Goal: Browse casually

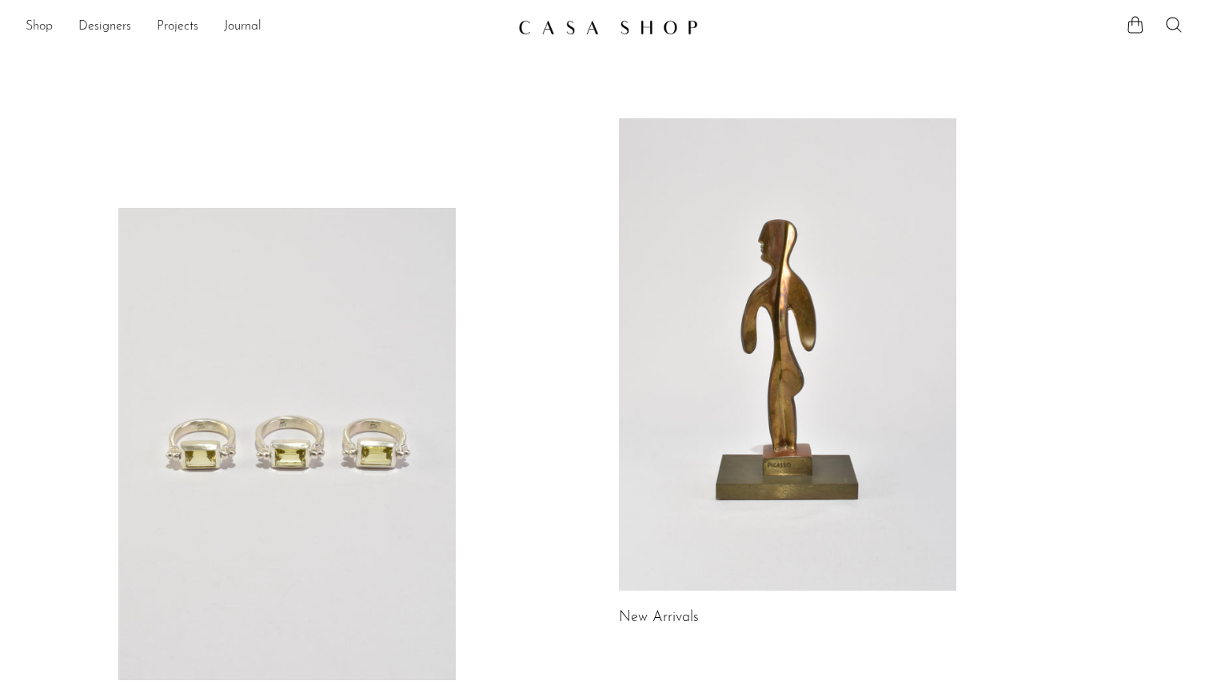
click at [35, 28] on link "Shop" at bounding box center [39, 27] width 27 height 21
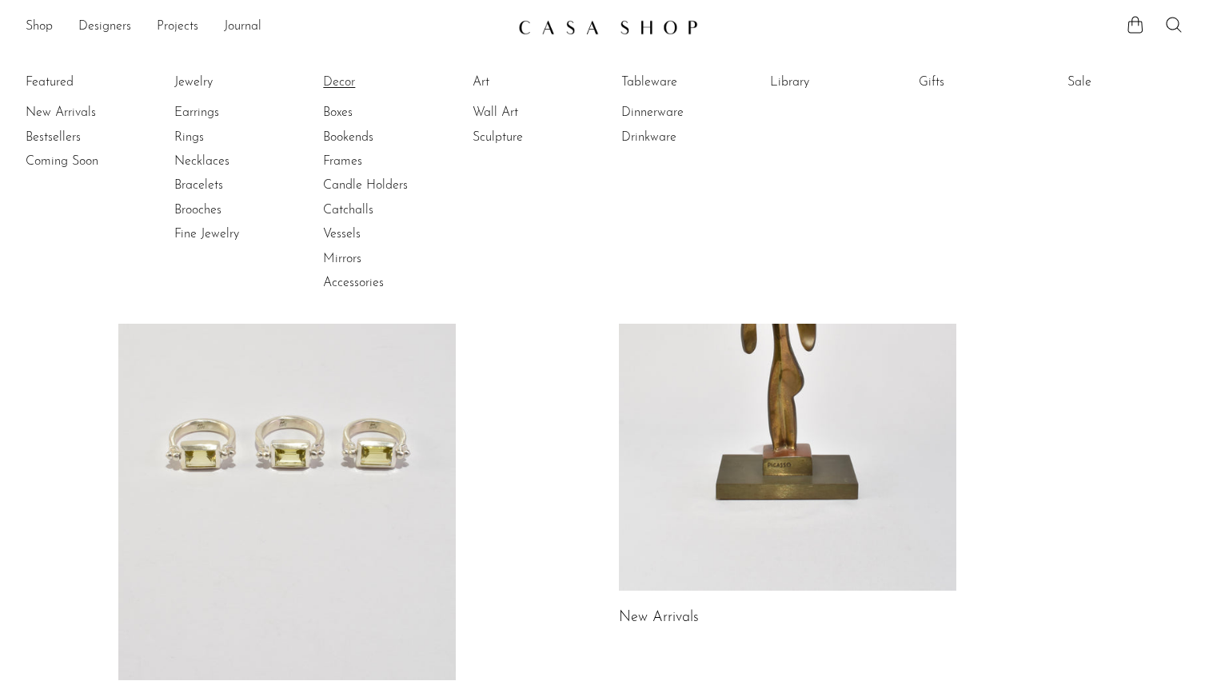
click at [336, 82] on link "Decor" at bounding box center [383, 83] width 120 height 18
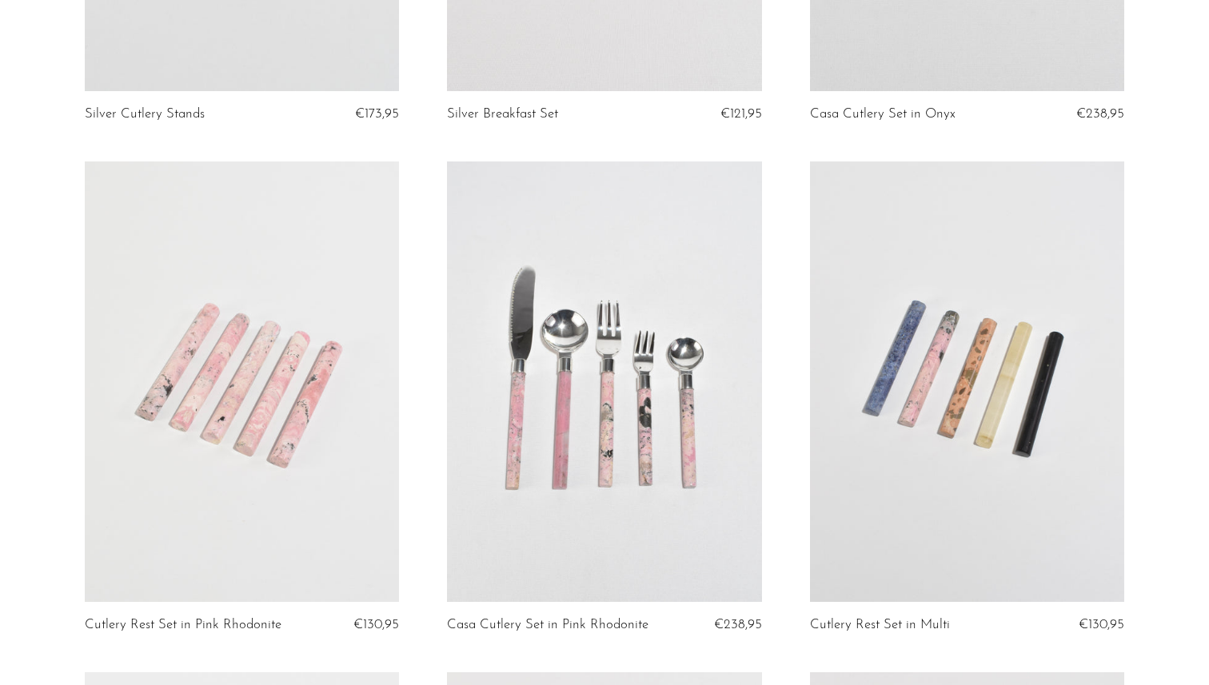
scroll to position [1517, 0]
